Goal: Communication & Community: Answer question/provide support

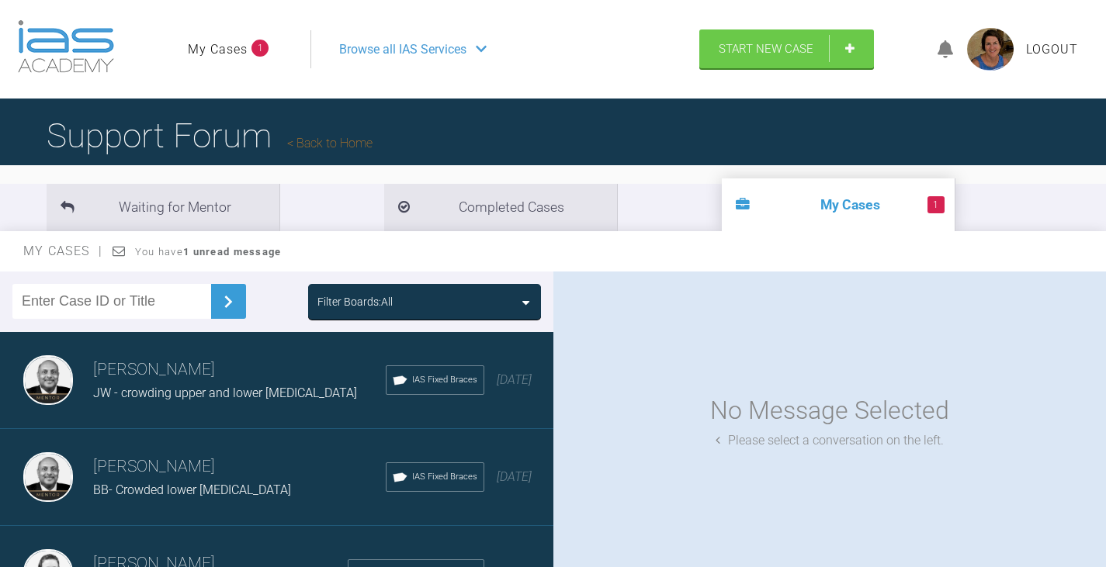
click at [519, 299] on div "Filter Boards: All" at bounding box center [425, 301] width 214 height 17
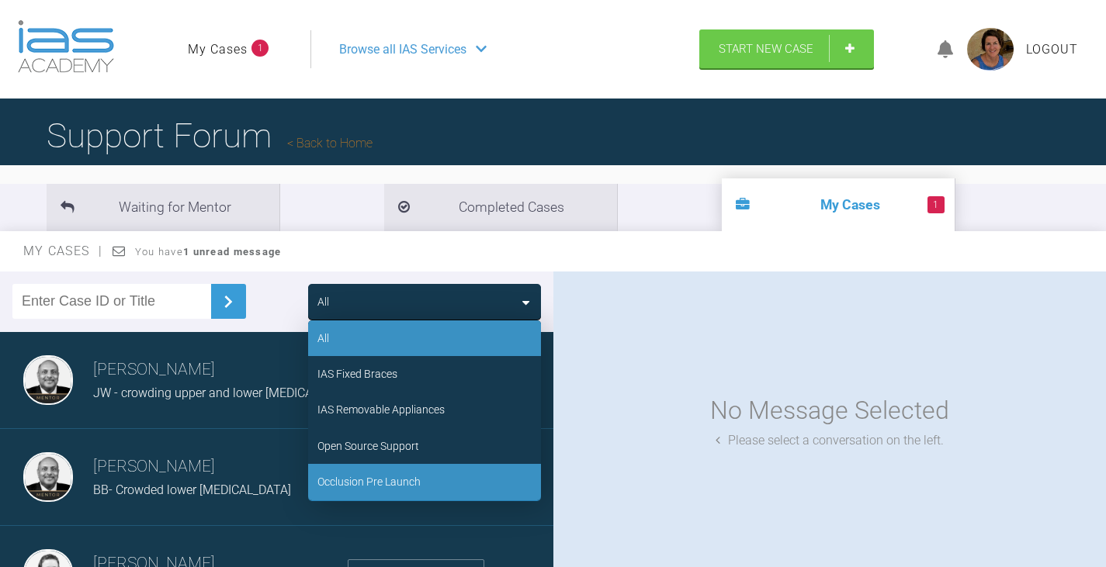
click at [397, 483] on div "Occlusion Pre Launch" at bounding box center [369, 482] width 103 height 17
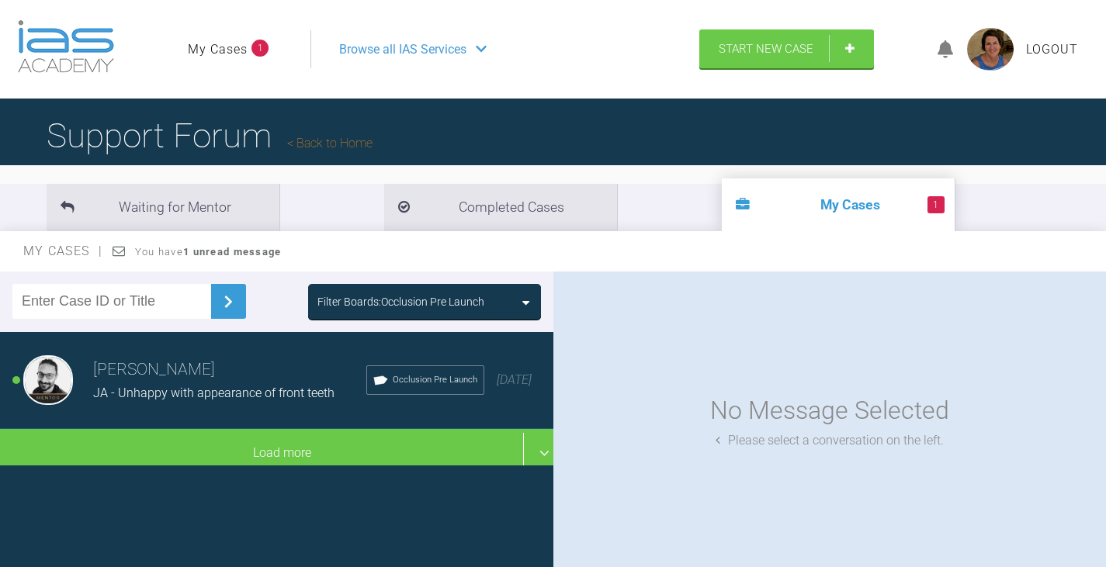
click at [259, 384] on div "JA - Unhappy with appearance of front teeth" at bounding box center [229, 394] width 273 height 20
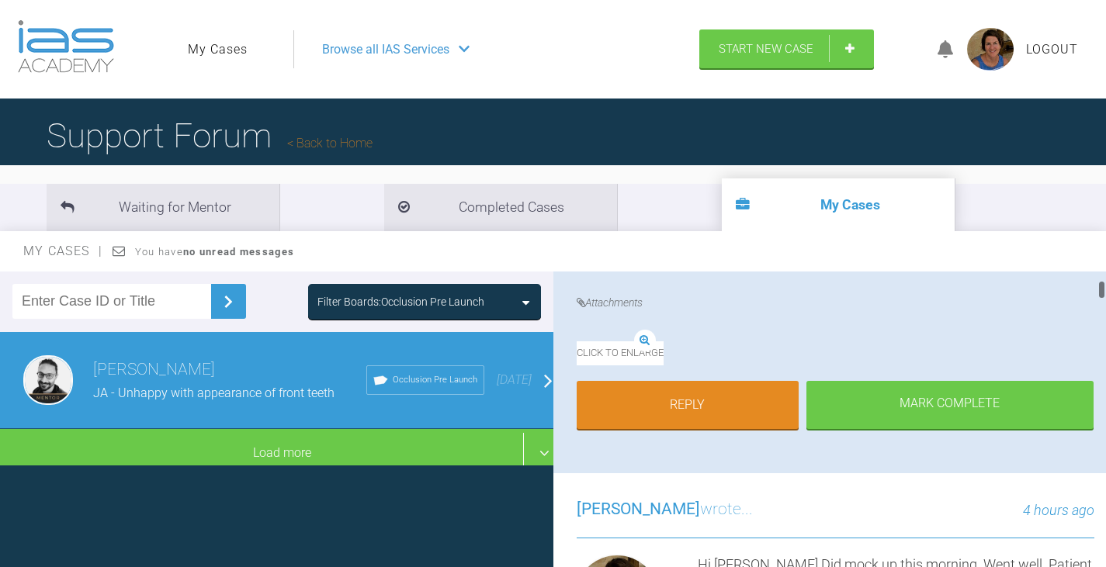
scroll to position [466, 0]
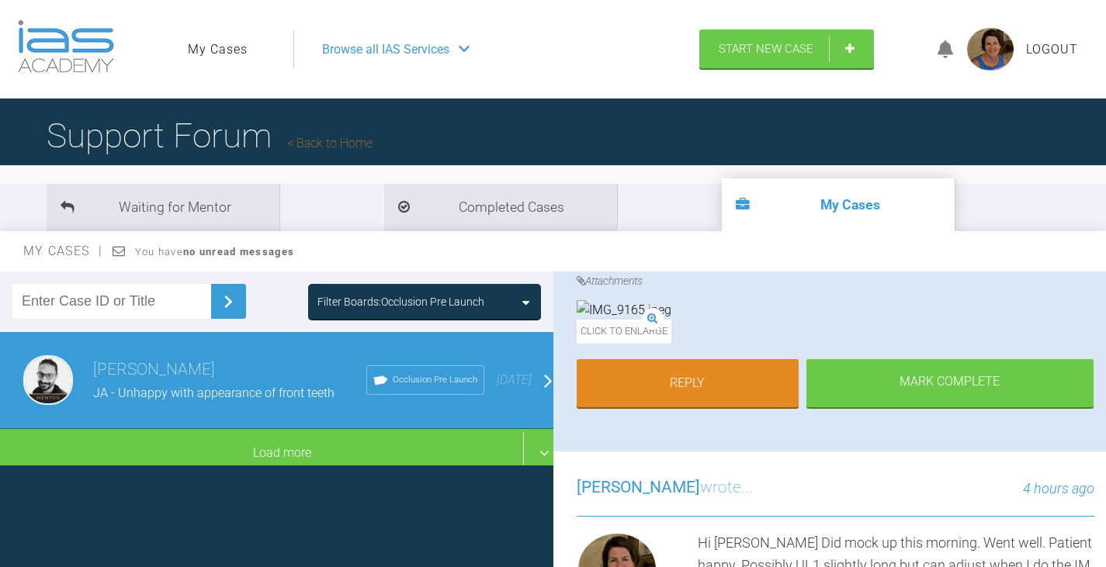
click at [672, 344] on span "Click to enlarge" at bounding box center [624, 332] width 95 height 24
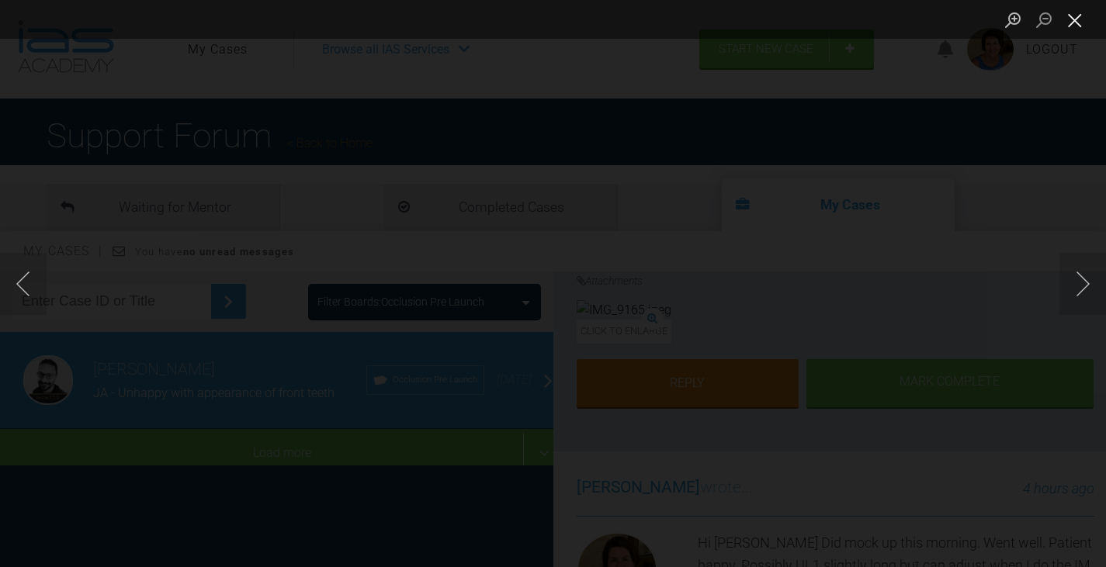
click at [1074, 23] on button "Close lightbox" at bounding box center [1075, 19] width 31 height 27
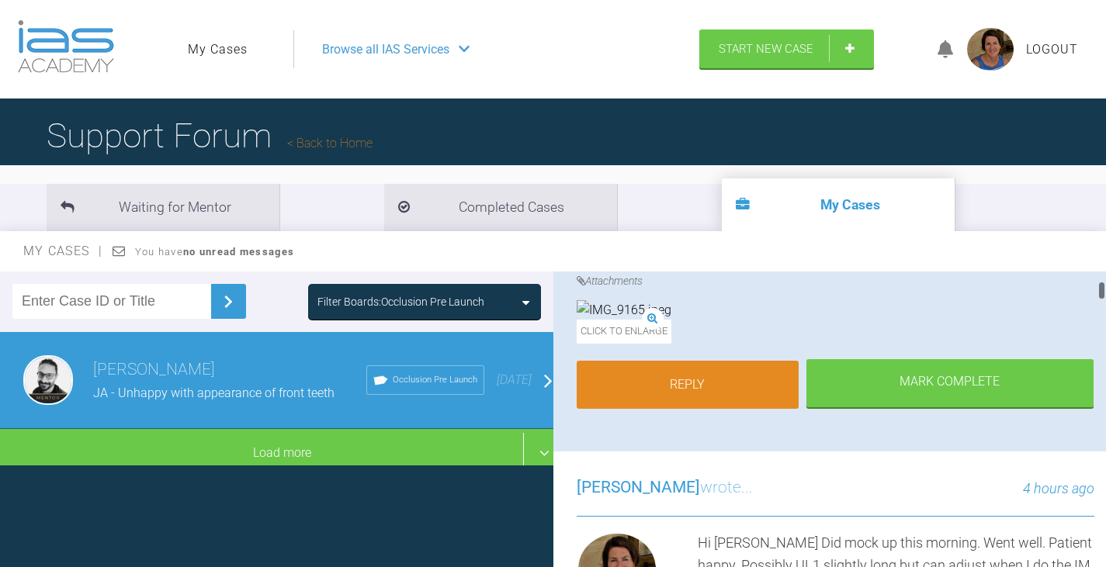
click at [724, 409] on link "Reply" at bounding box center [688, 385] width 222 height 48
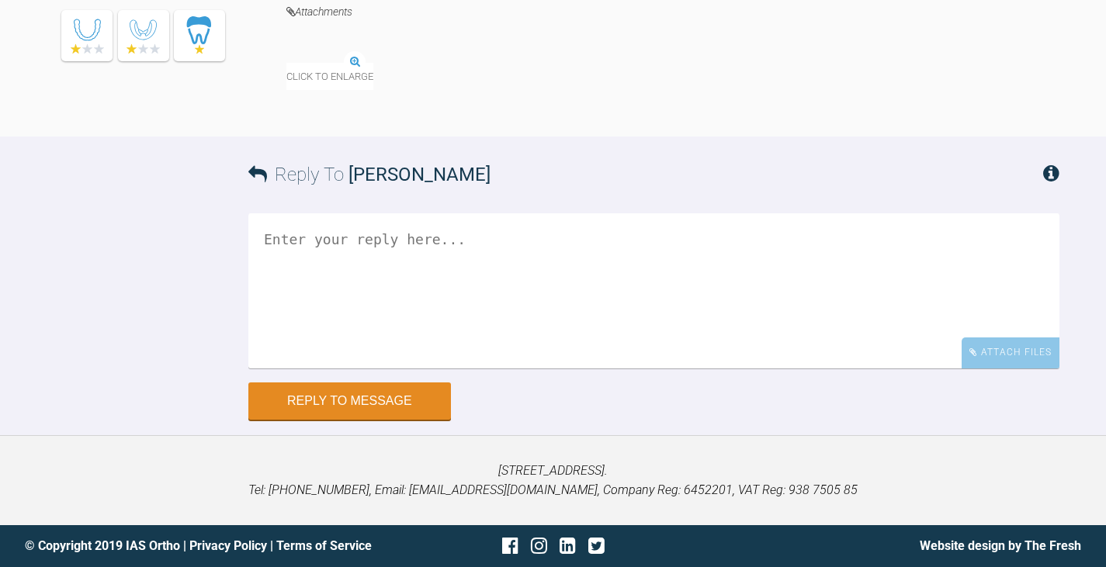
scroll to position [21086, 0]
click at [319, 255] on textarea at bounding box center [653, 290] width 811 height 155
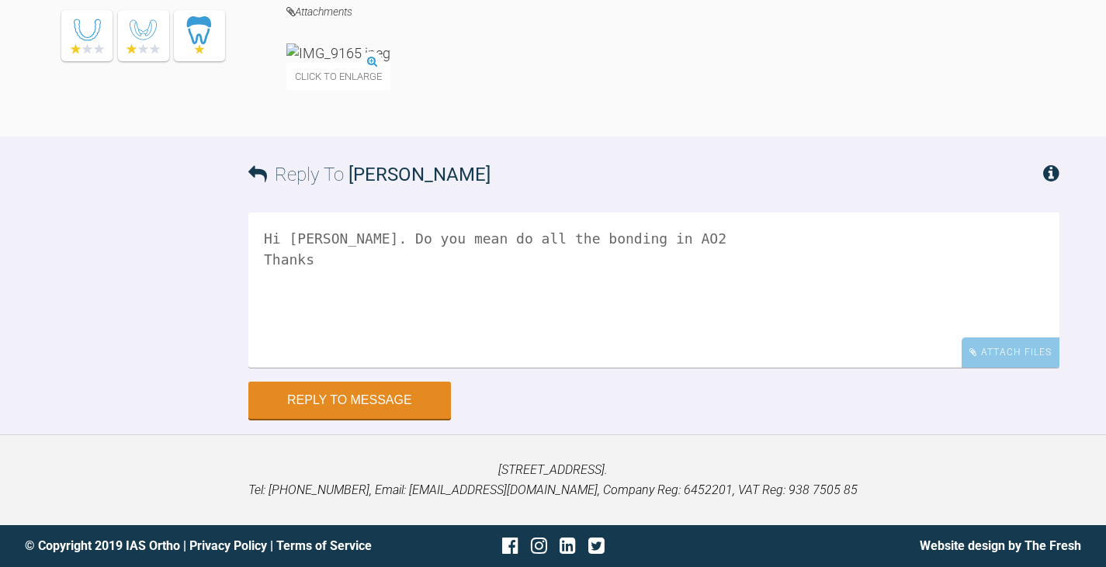
click at [651, 368] on textarea "Hi Mahmoud Understood. Do you mean do all the bonding in AO2 Thanks" at bounding box center [653, 290] width 811 height 155
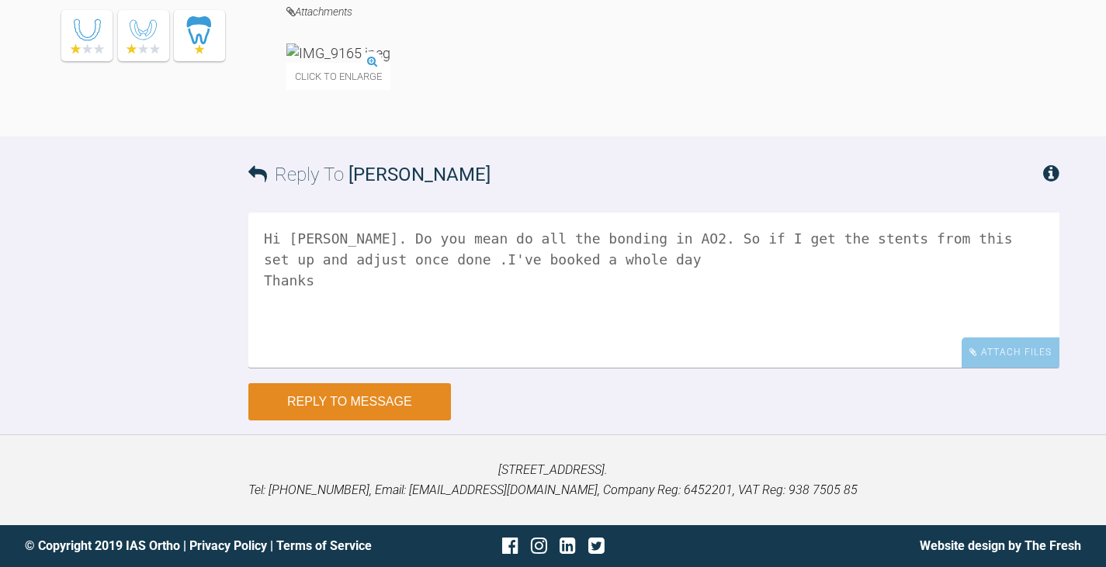
type textarea "Hi [PERSON_NAME]. Do you mean do all the bonding in AO2. So if I get the stents…"
click at [399, 421] on button "Reply to Message" at bounding box center [349, 402] width 203 height 37
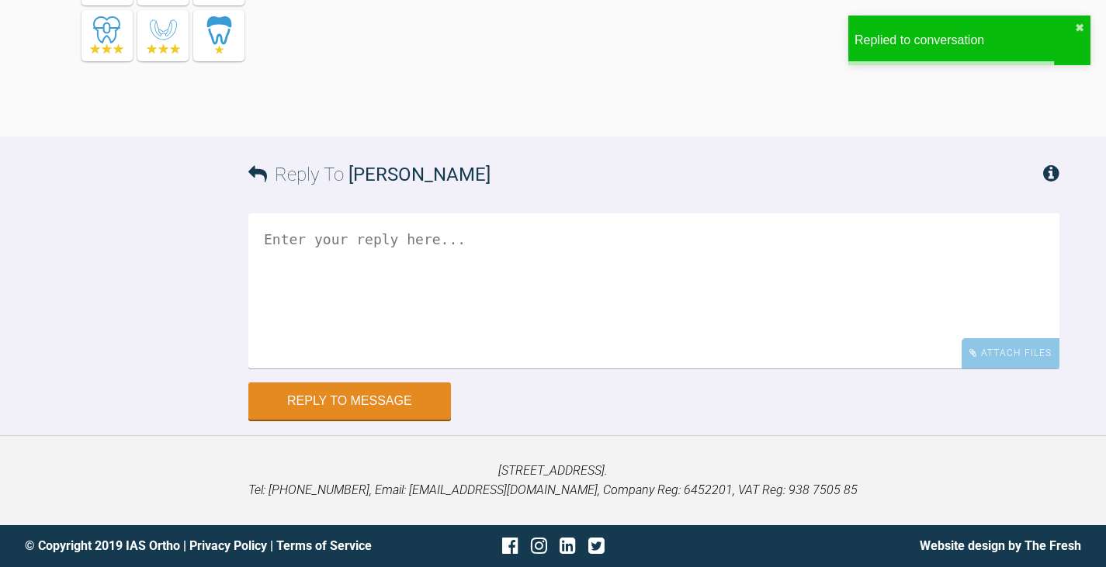
scroll to position [21464, 0]
